Goal: Check status: Check status

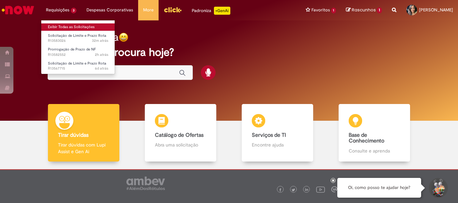
click at [73, 25] on link "Exibir Todas as Solicitações" at bounding box center [78, 26] width 74 height 7
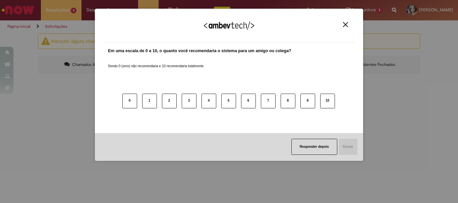
click at [344, 24] on img "Close" at bounding box center [345, 24] width 5 height 5
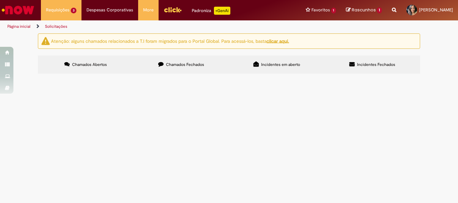
click at [0, 0] on span "Boa tarde, poderiam aumentar o prazo do pdv para 4 dias, por favor?" at bounding box center [0, 0] width 0 height 0
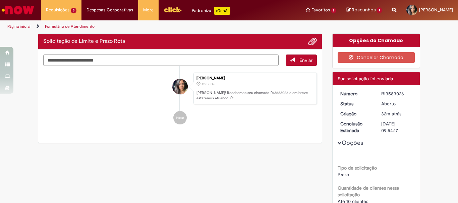
scroll to position [67, 0]
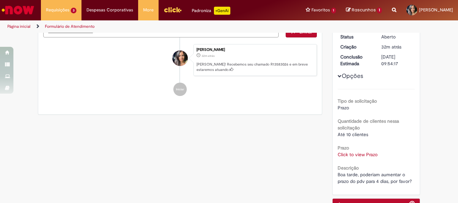
click at [354, 155] on link "Click to view Prazo" at bounding box center [357, 155] width 40 height 6
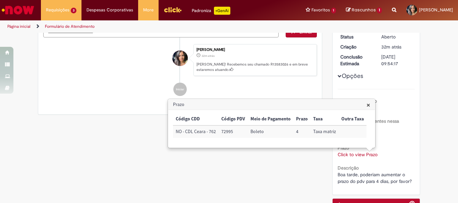
click at [224, 130] on td "72995" at bounding box center [232, 132] width 29 height 12
copy td "72995"
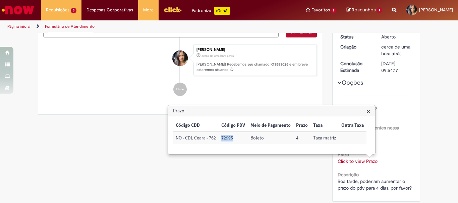
click at [138, 91] on li "Iniciar" at bounding box center [179, 89] width 273 height 13
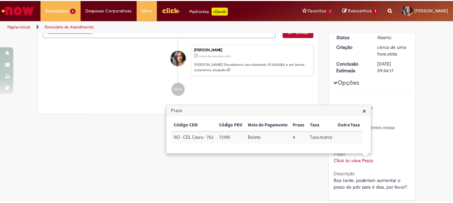
scroll to position [0, 0]
